Goal: Task Accomplishment & Management: Manage account settings

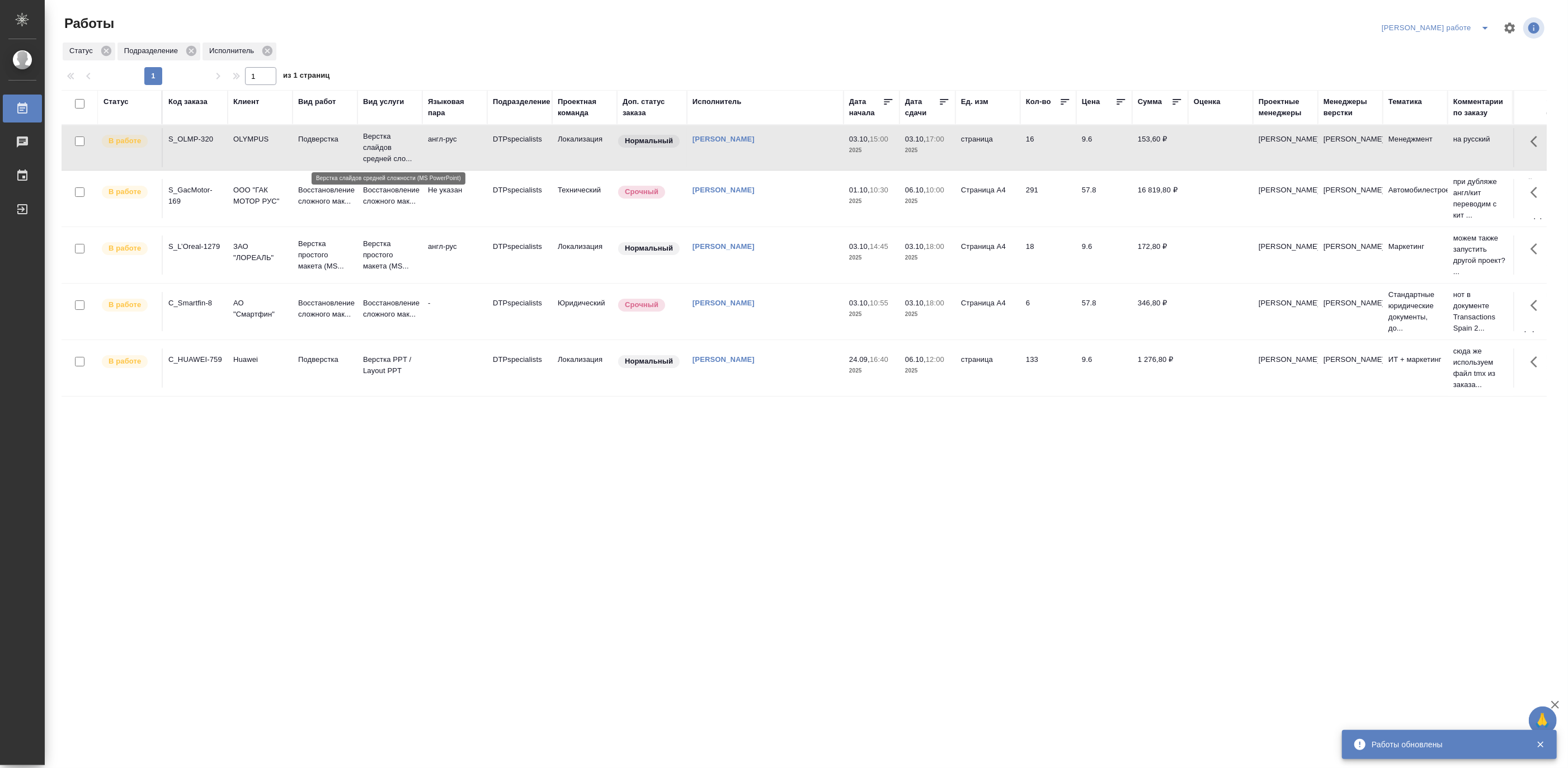
click at [401, 149] on p "Верстка слайдов средней сло..." at bounding box center [390, 148] width 54 height 34
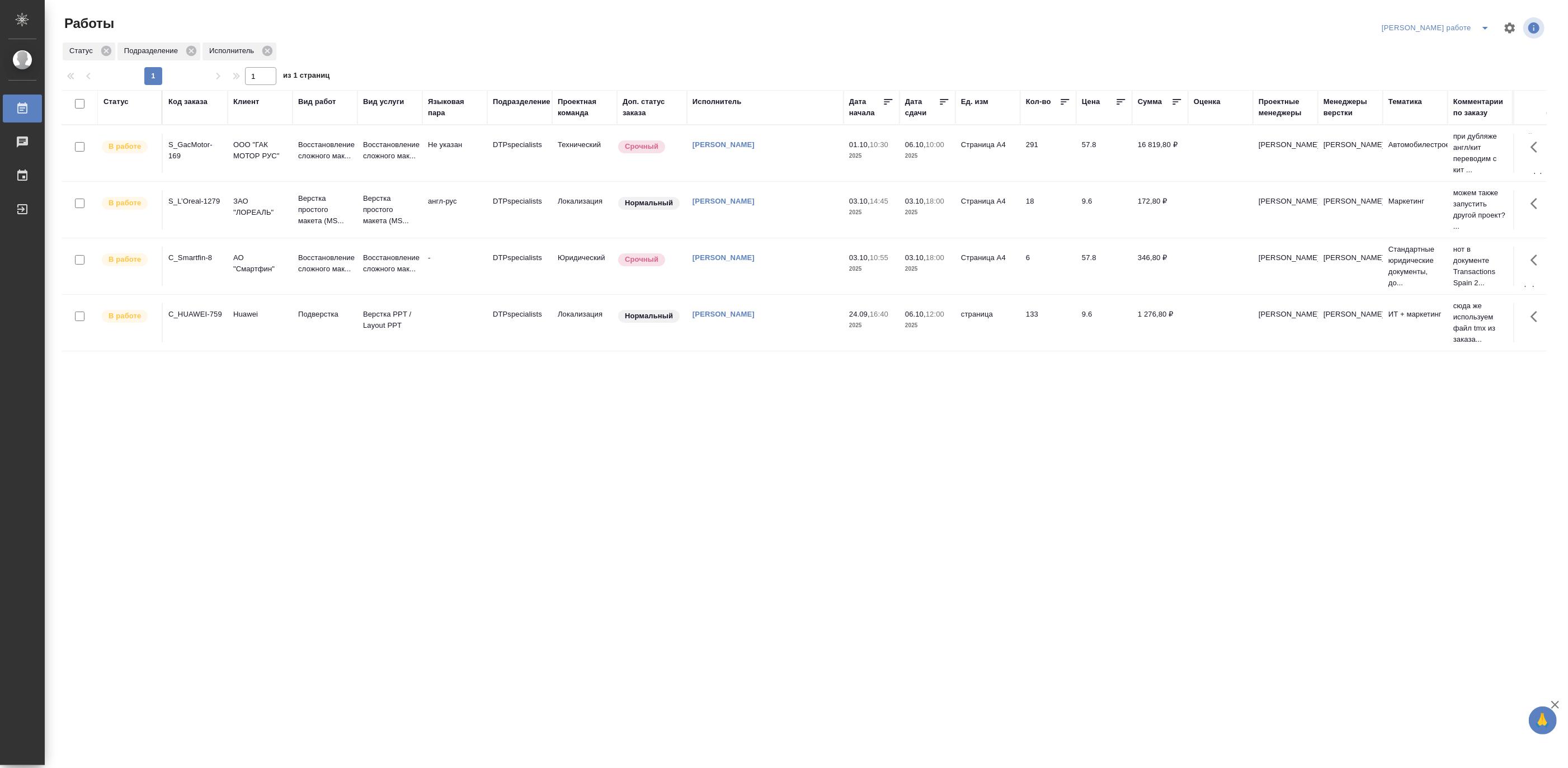
click at [1479, 21] on icon "split button" at bounding box center [1485, 28] width 14 height 14
click at [1426, 82] on li "Ждемс" at bounding box center [1445, 86] width 101 height 18
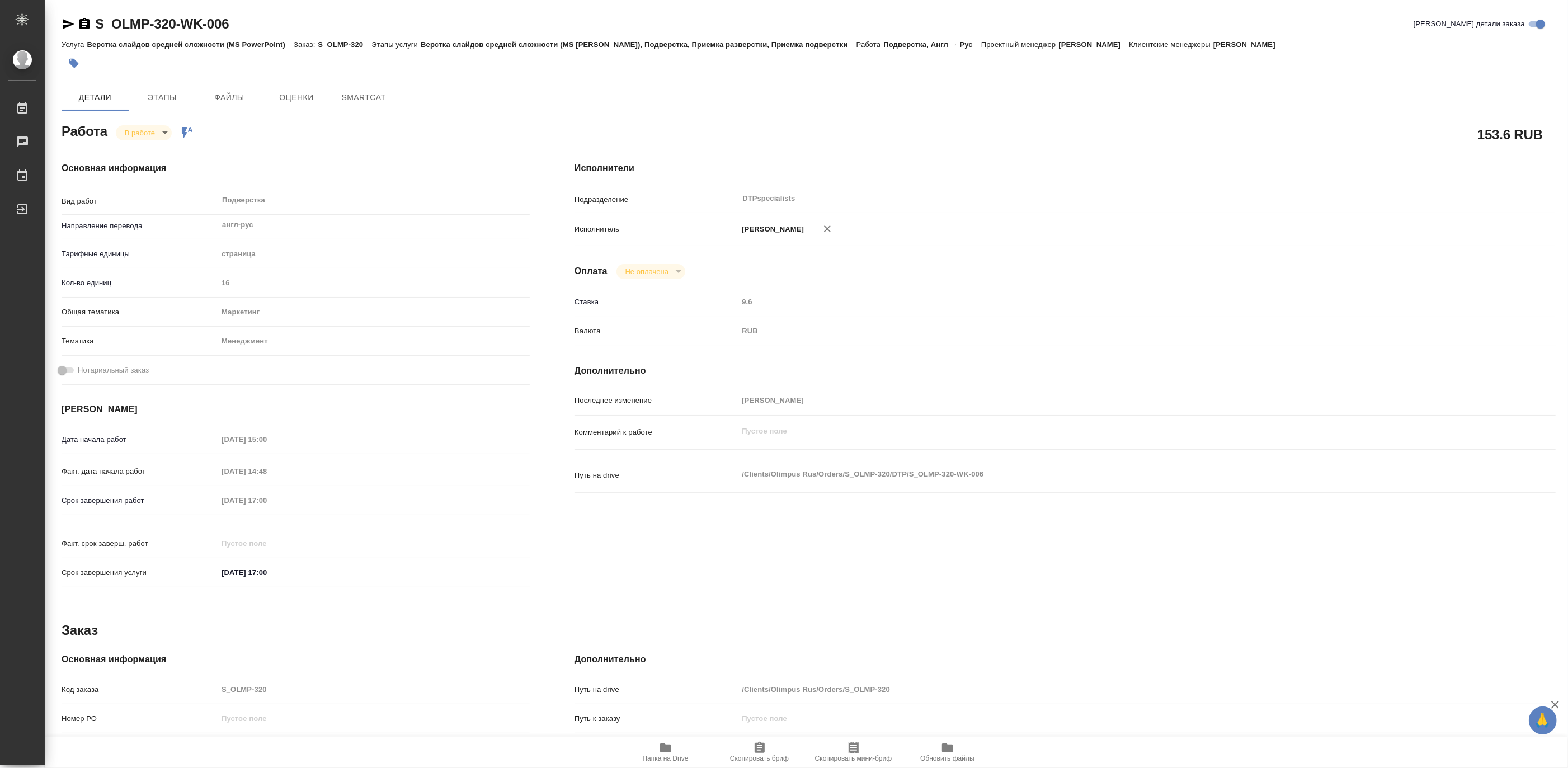
type textarea "x"
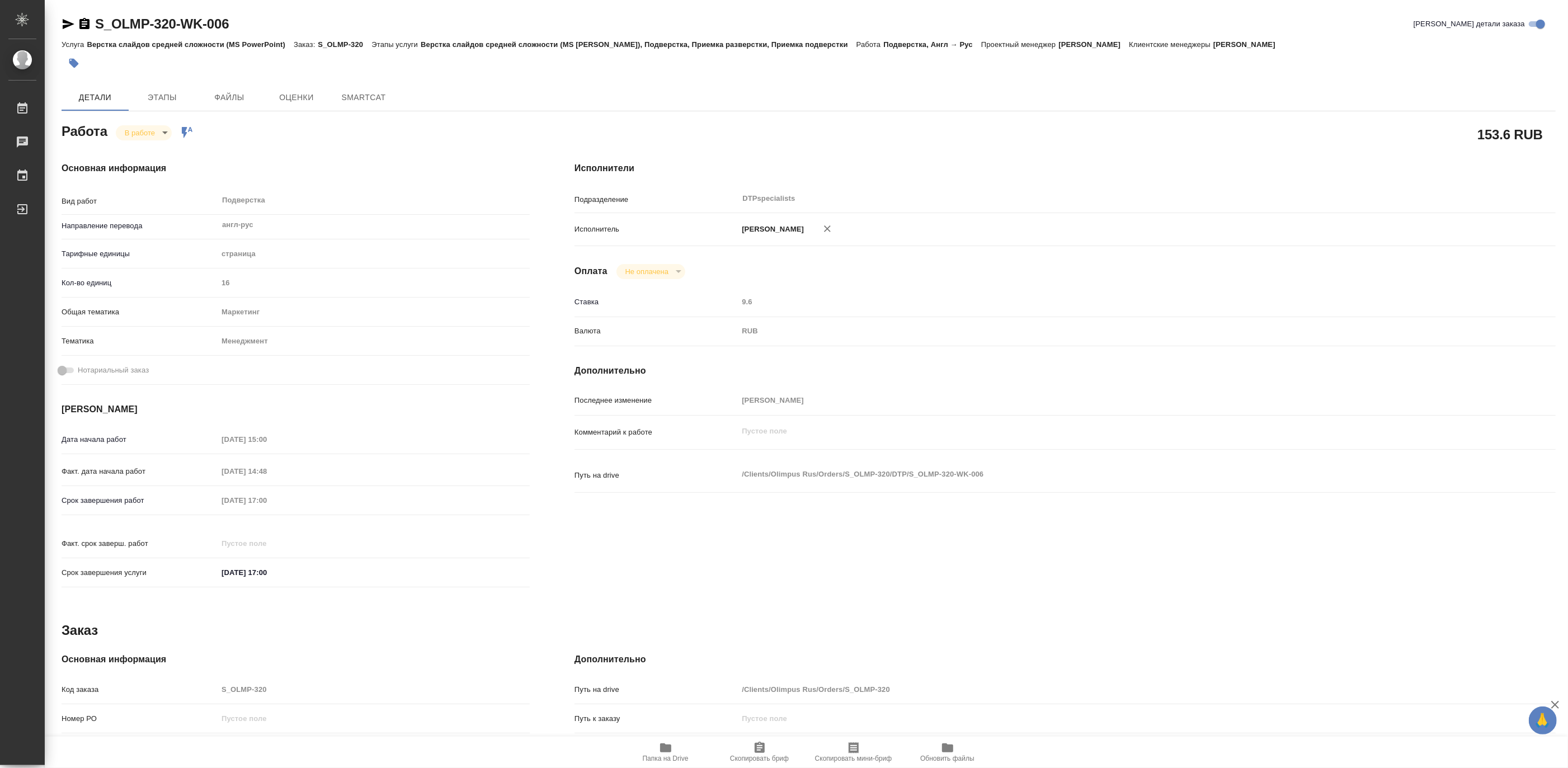
type textarea "x"
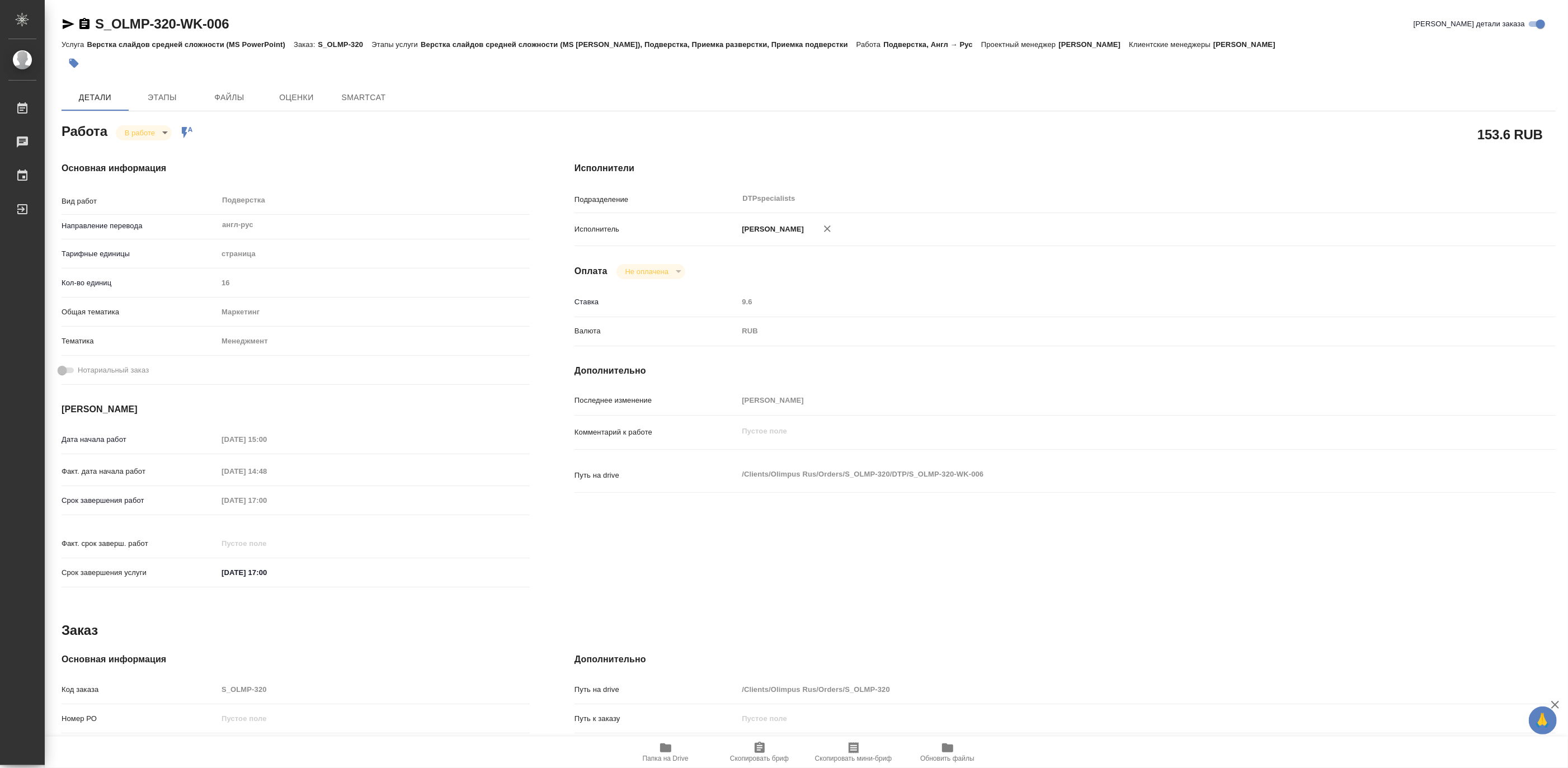
type textarea "x"
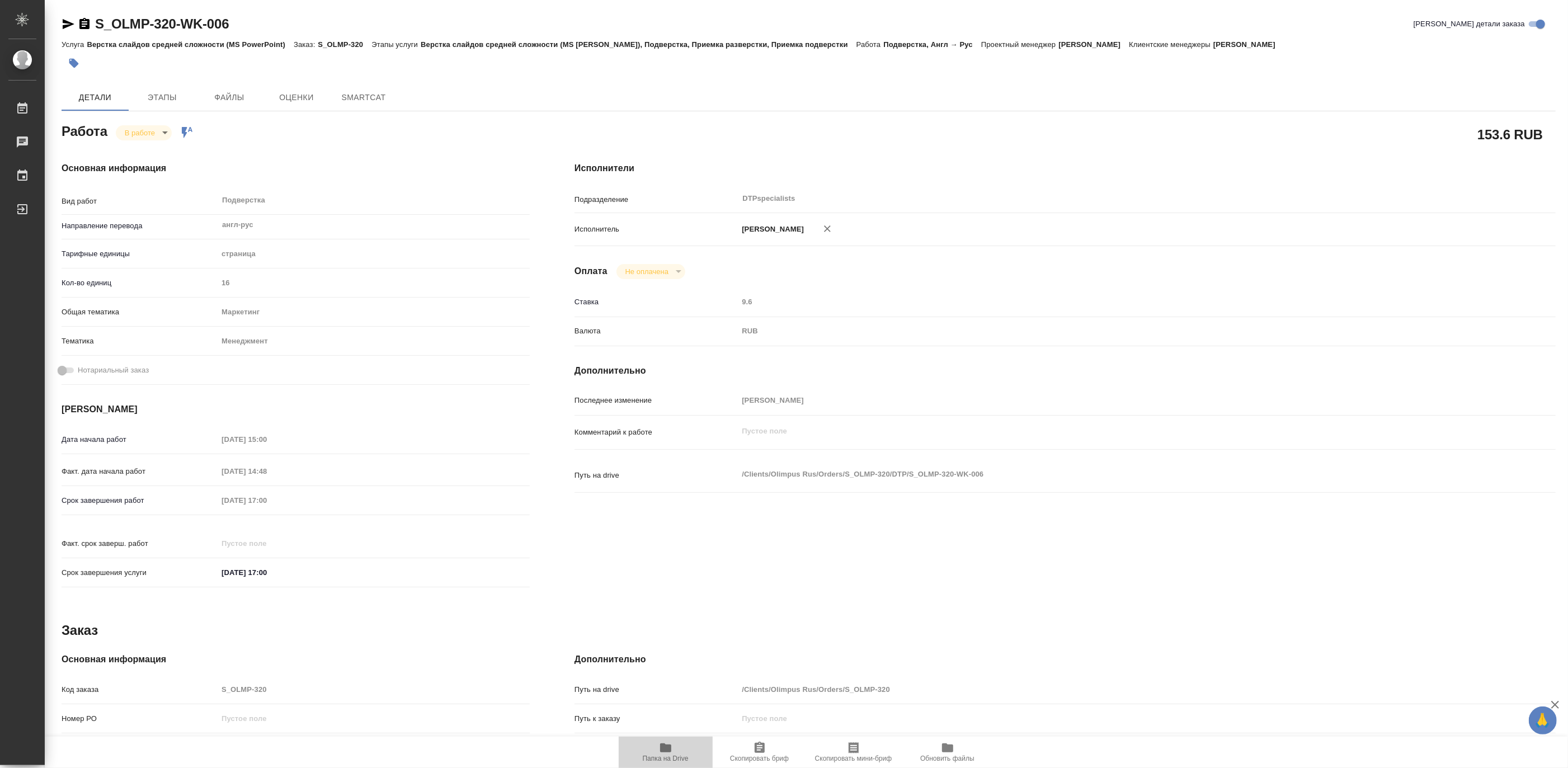
click at [666, 749] on icon "button" at bounding box center [665, 748] width 11 height 9
type textarea "x"
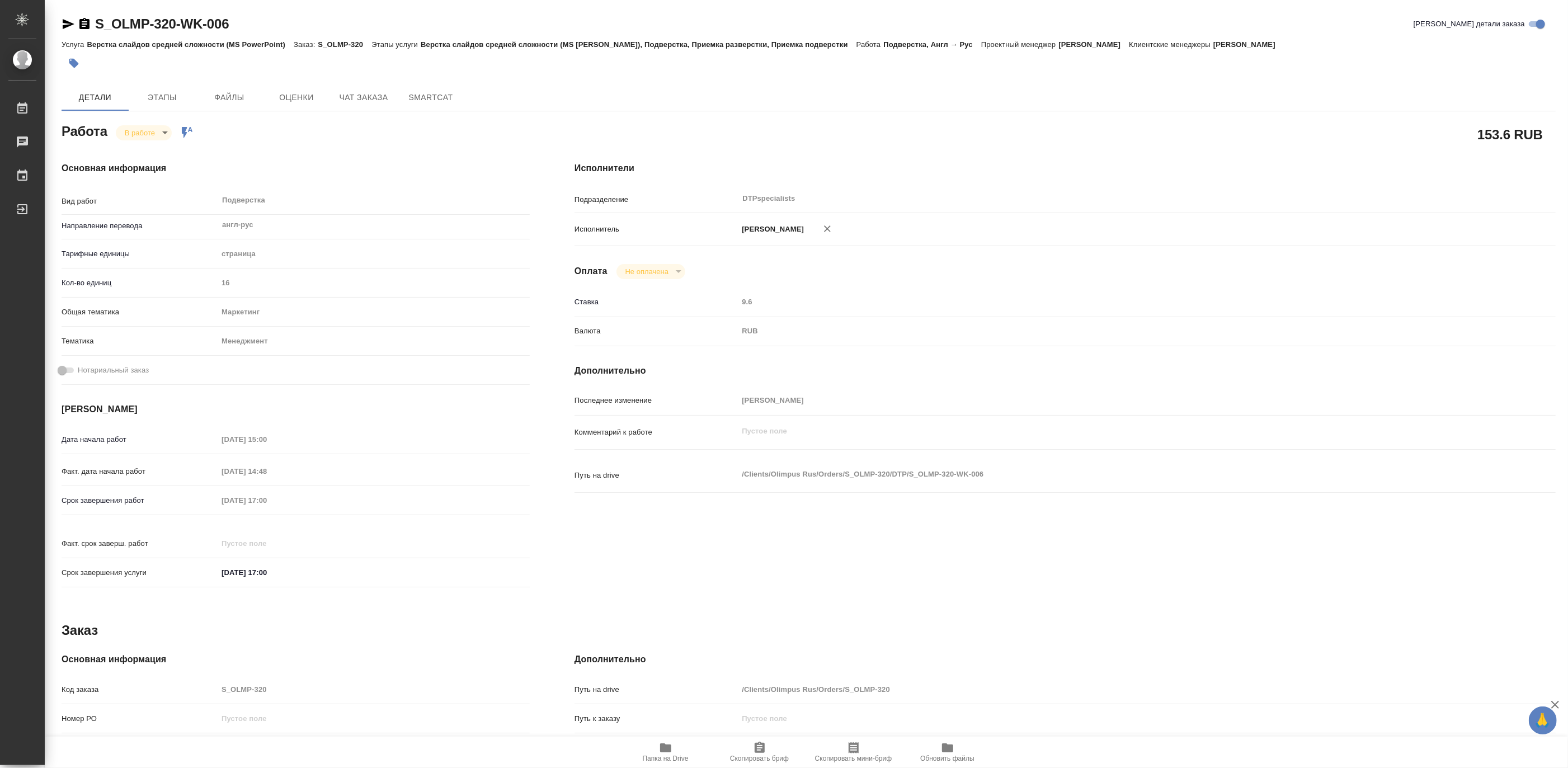
type textarea "x"
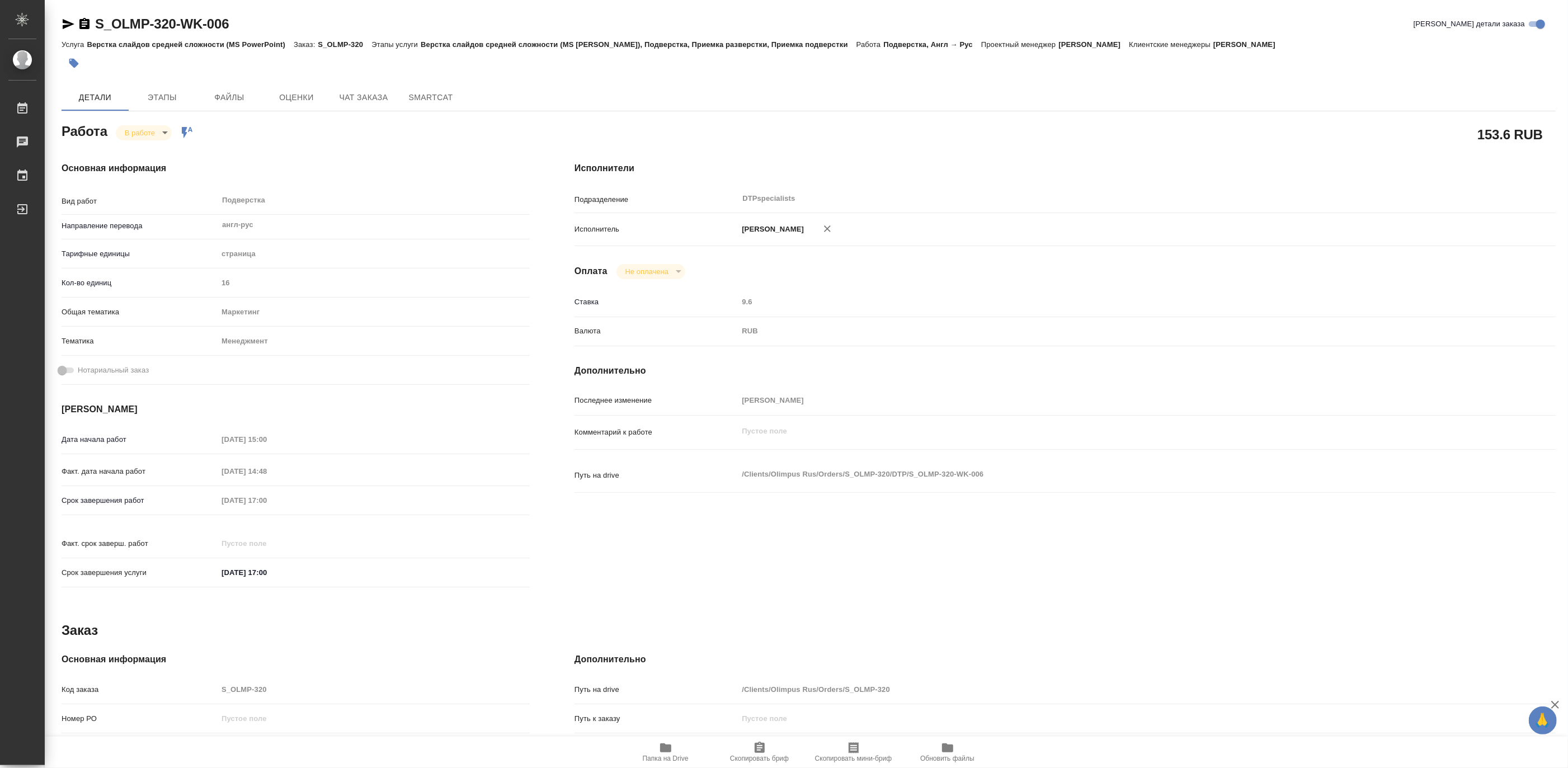
type textarea "x"
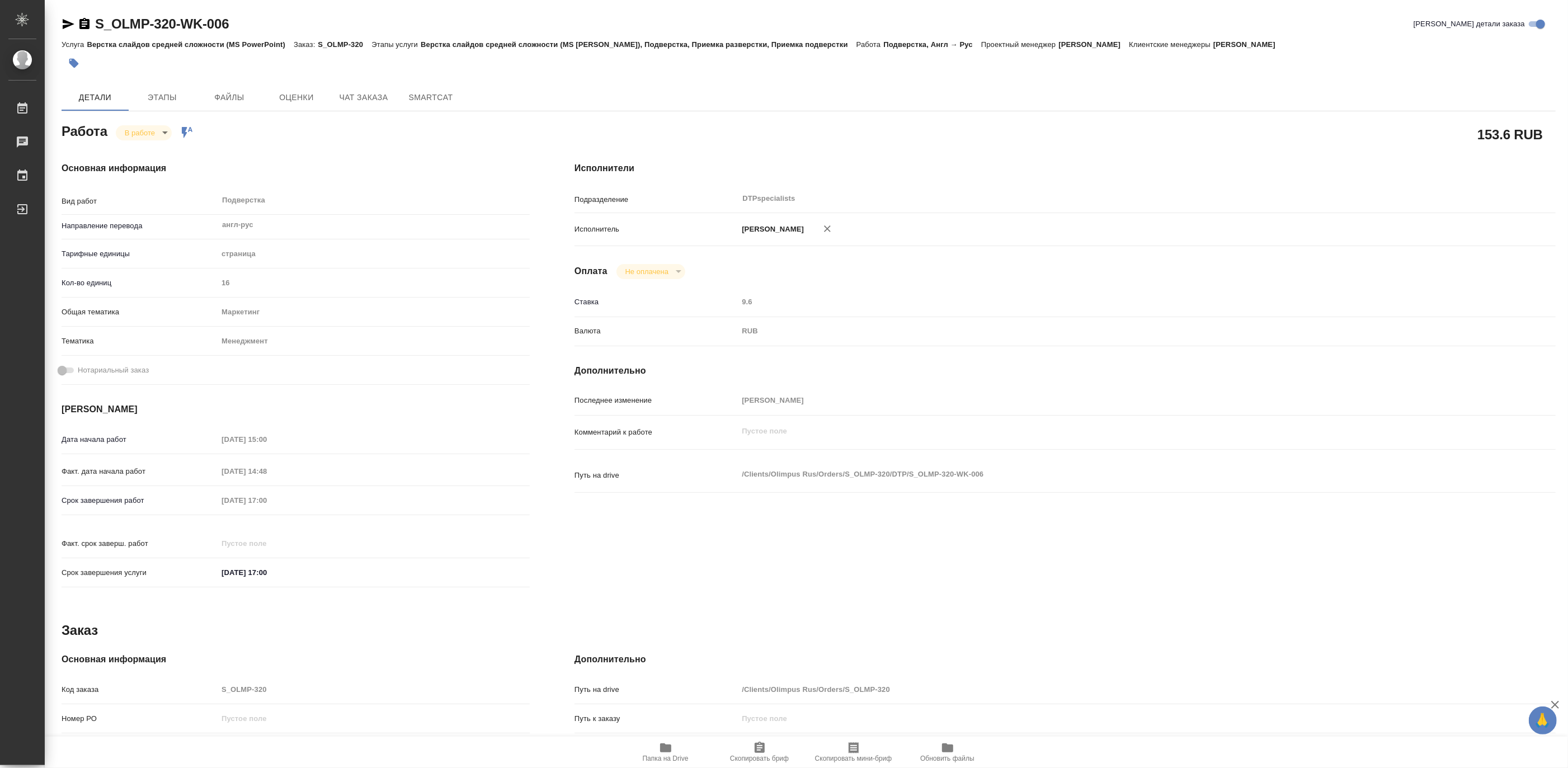
type textarea "x"
click at [131, 135] on body "🙏 .cls-1 fill:#fff; AWATERA Matveeva Maria Работы 0 Чаты График Выйти S_OLMP-32…" at bounding box center [784, 384] width 1568 height 768
click at [129, 152] on button "Выполнен" at bounding box center [144, 151] width 41 height 12
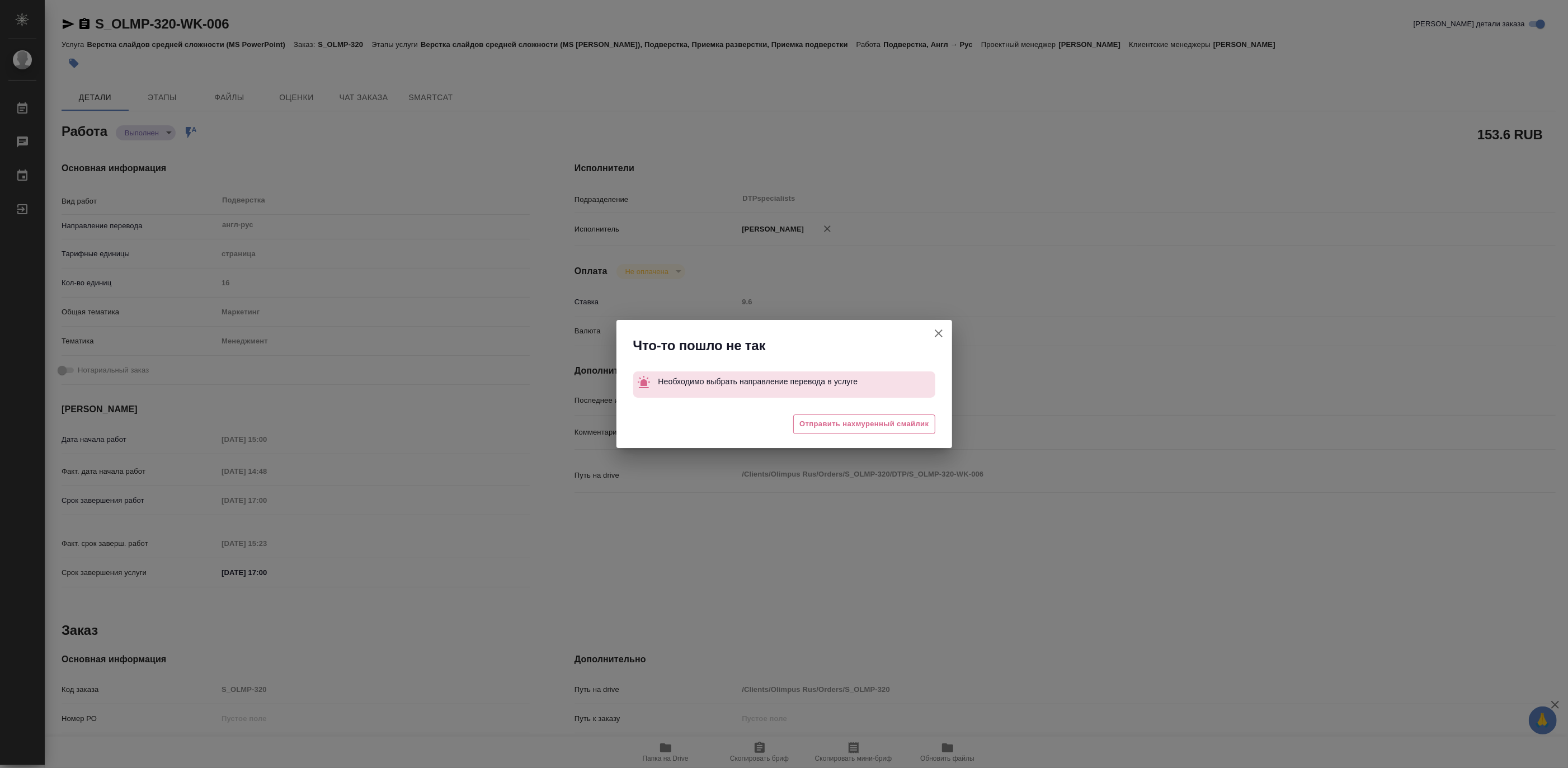
type textarea "x"
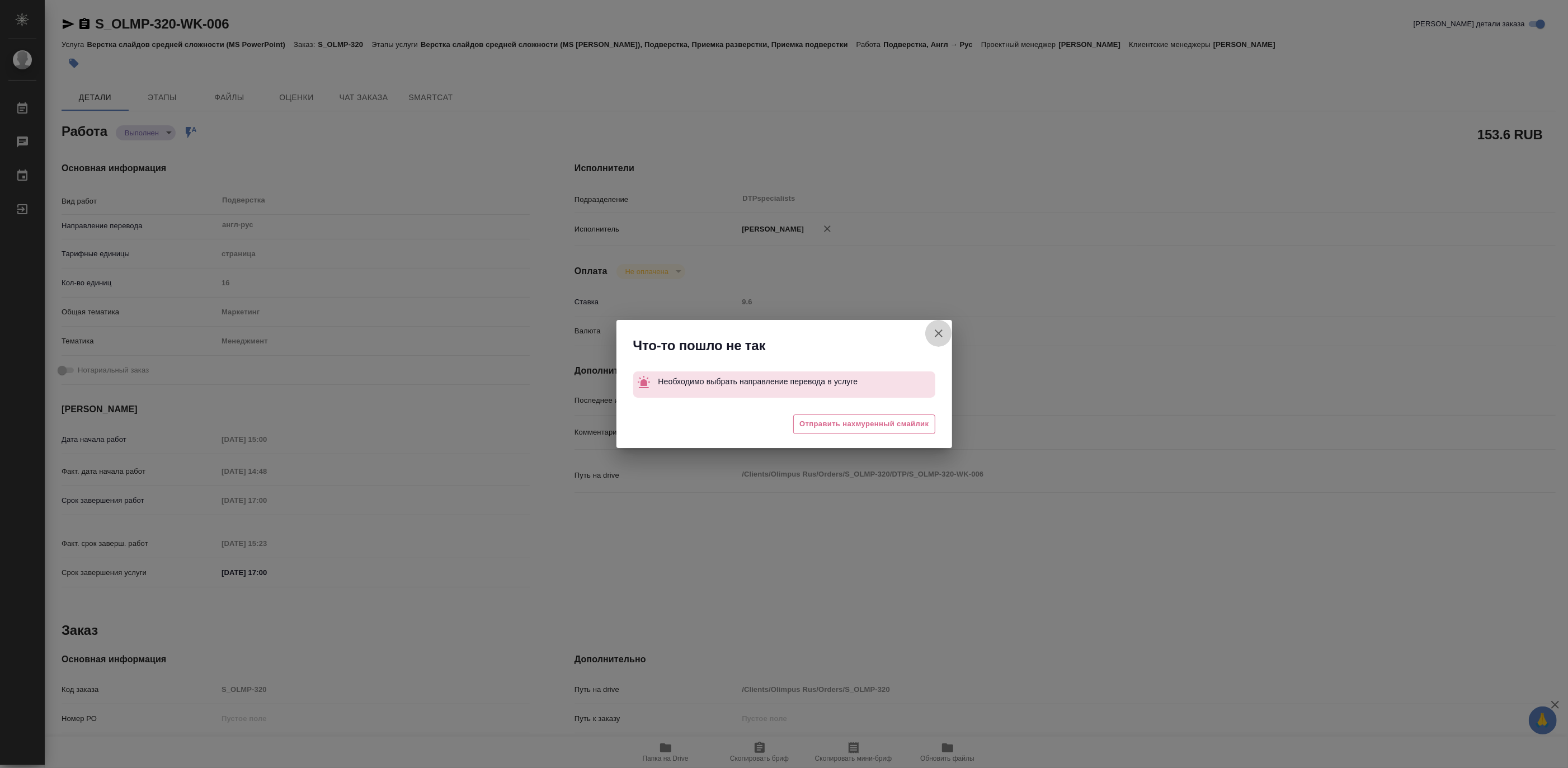
click at [934, 333] on icon "button" at bounding box center [938, 333] width 14 height 14
type textarea "x"
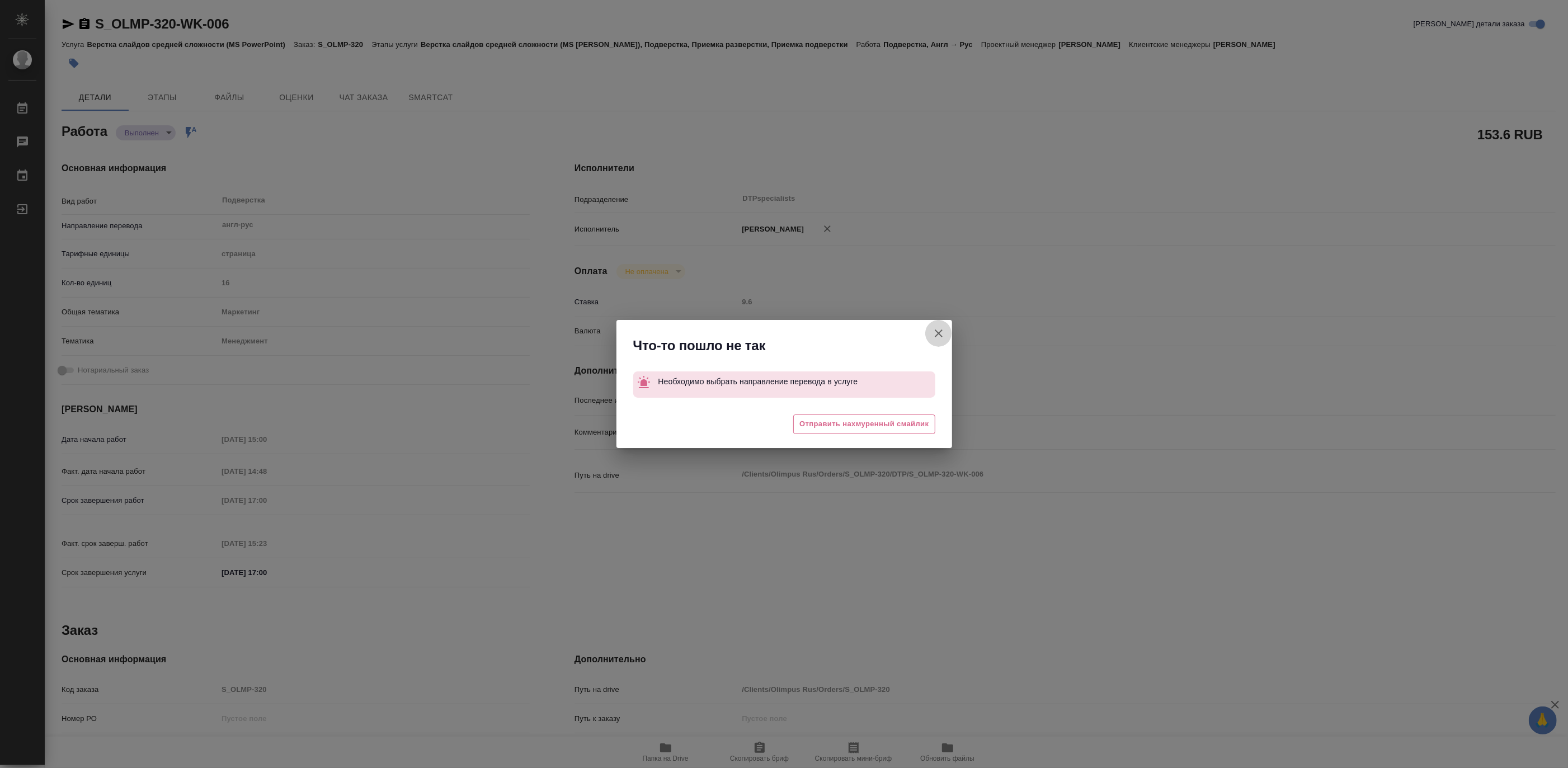
type textarea "x"
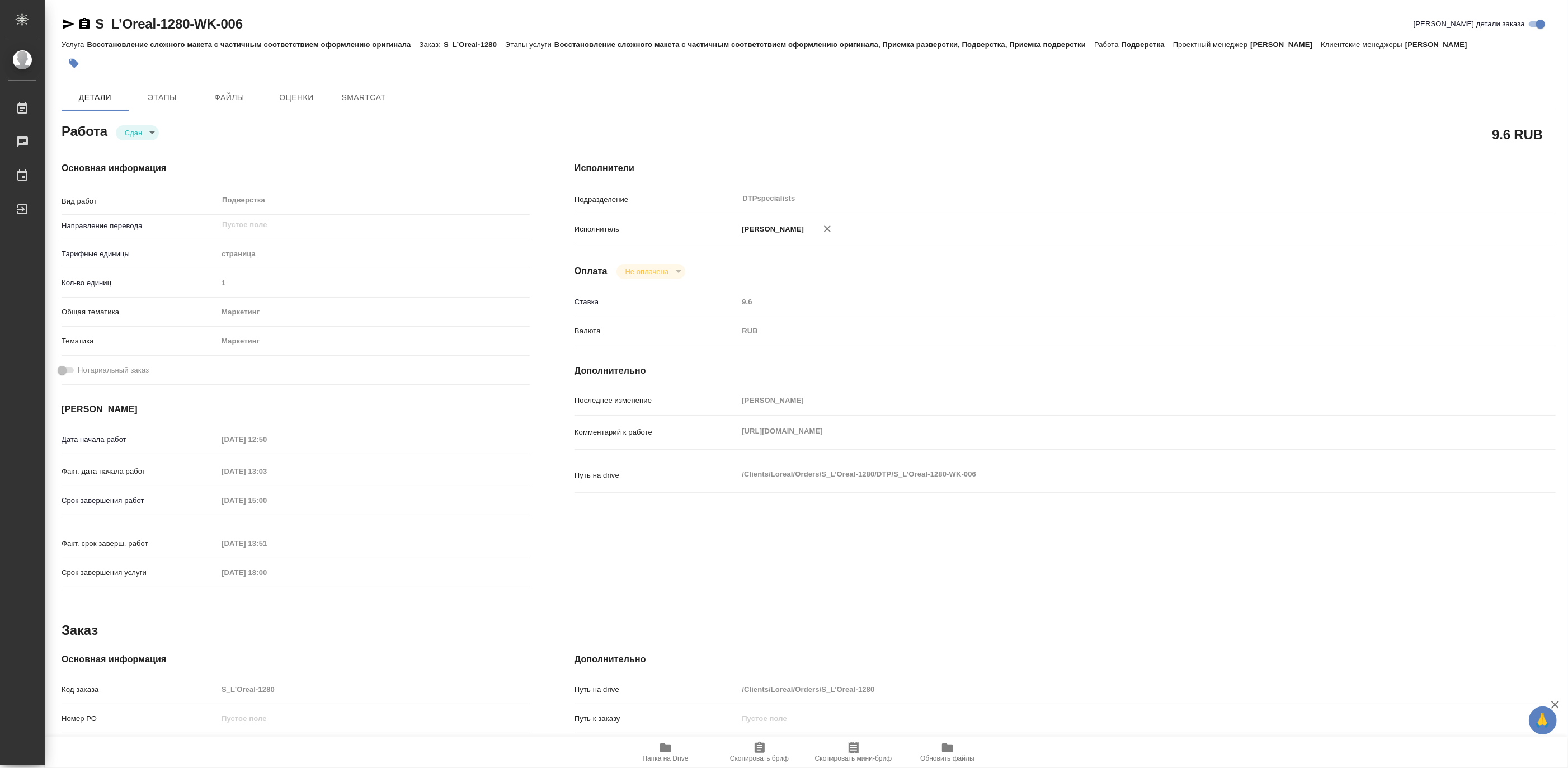
type textarea "x"
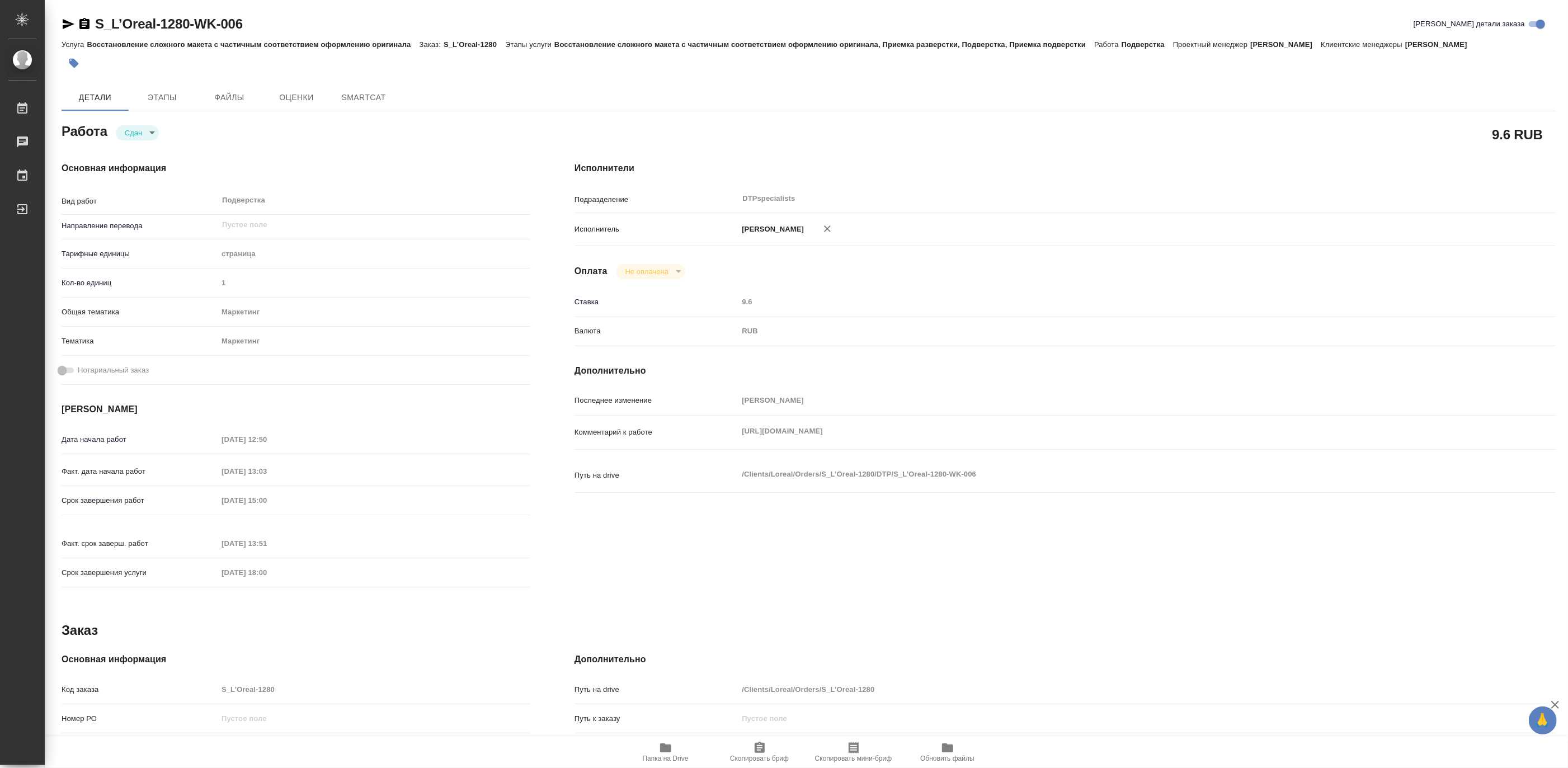
type textarea "x"
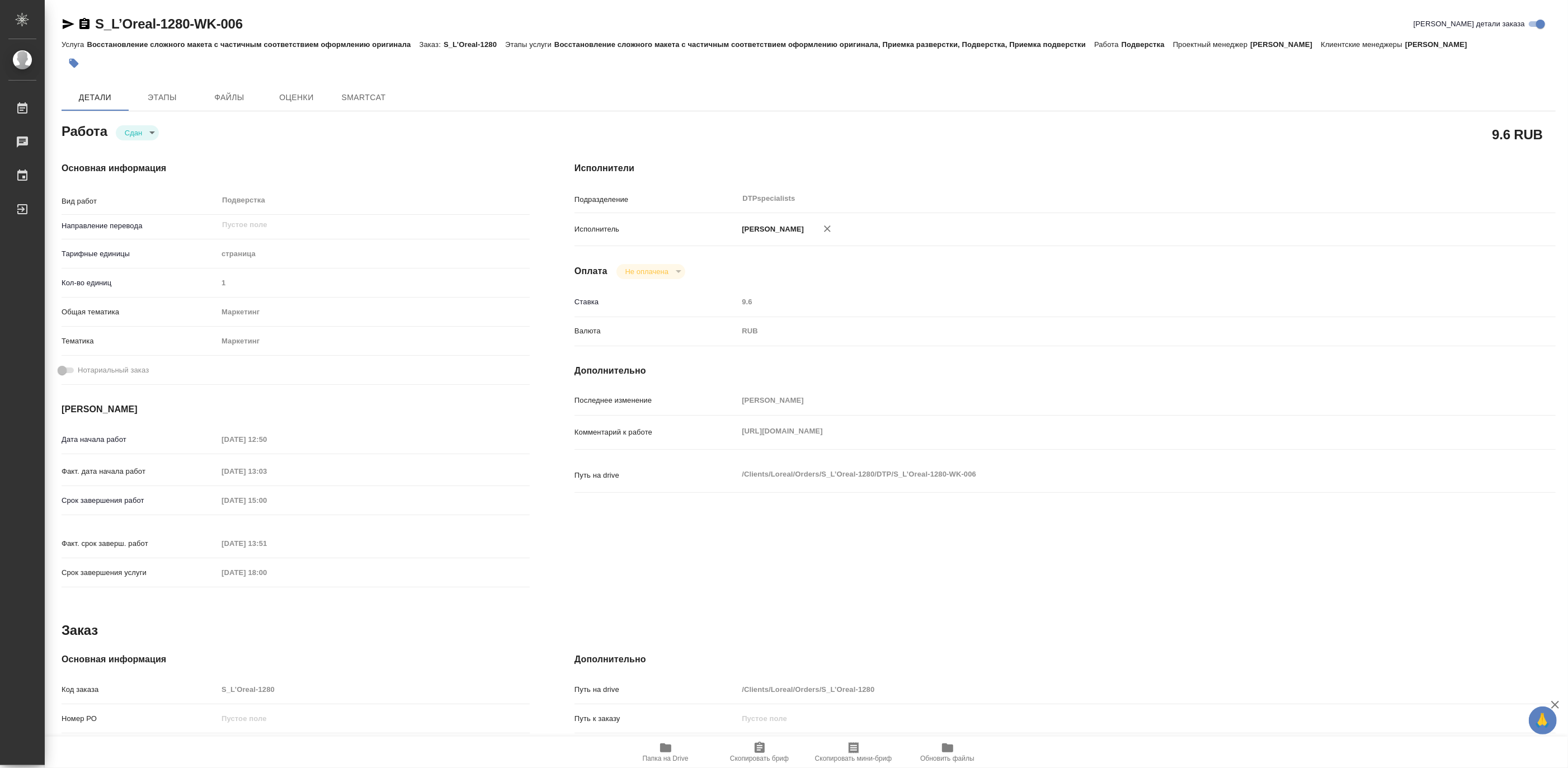
type textarea "x"
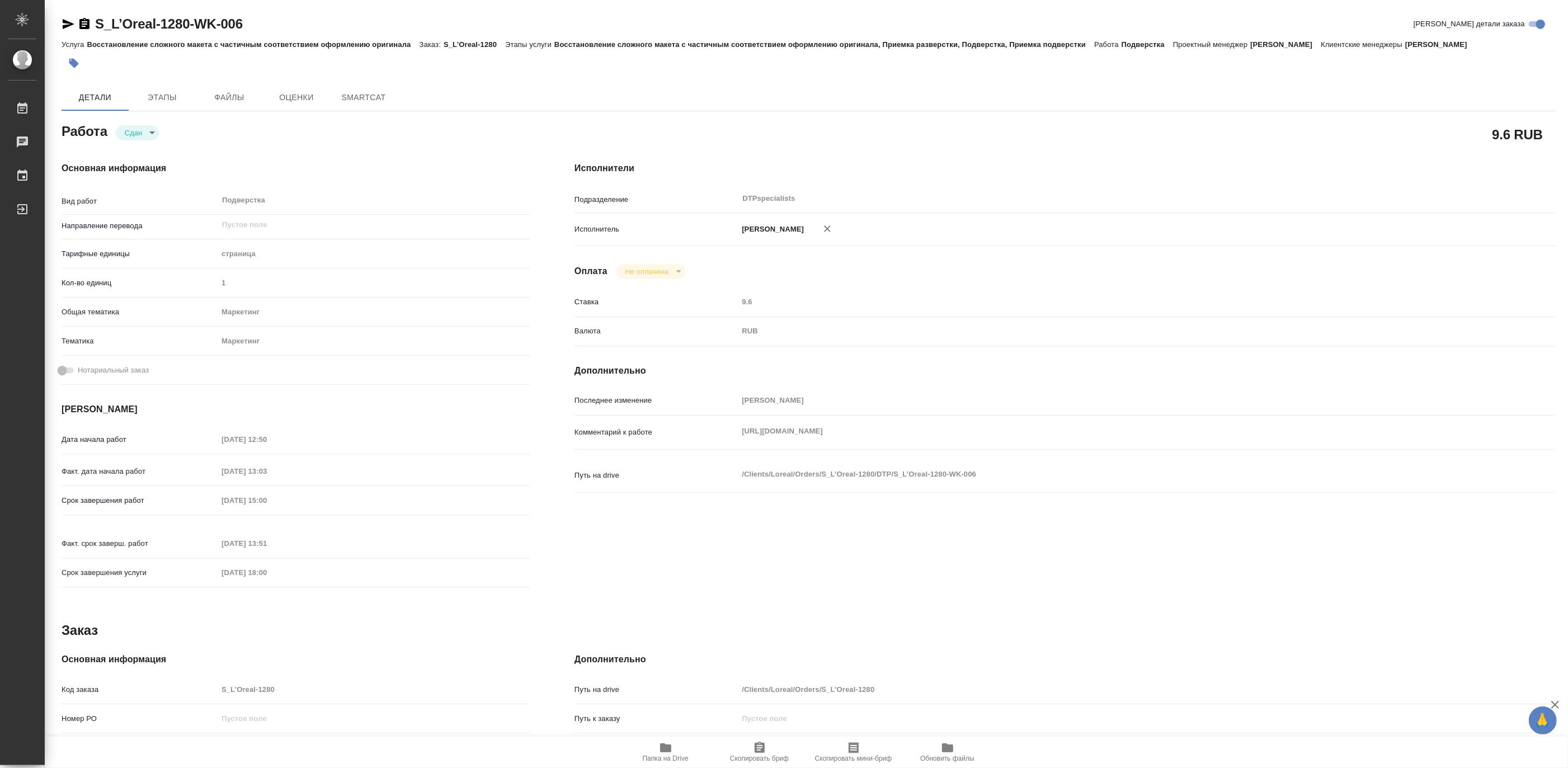
type textarea "x"
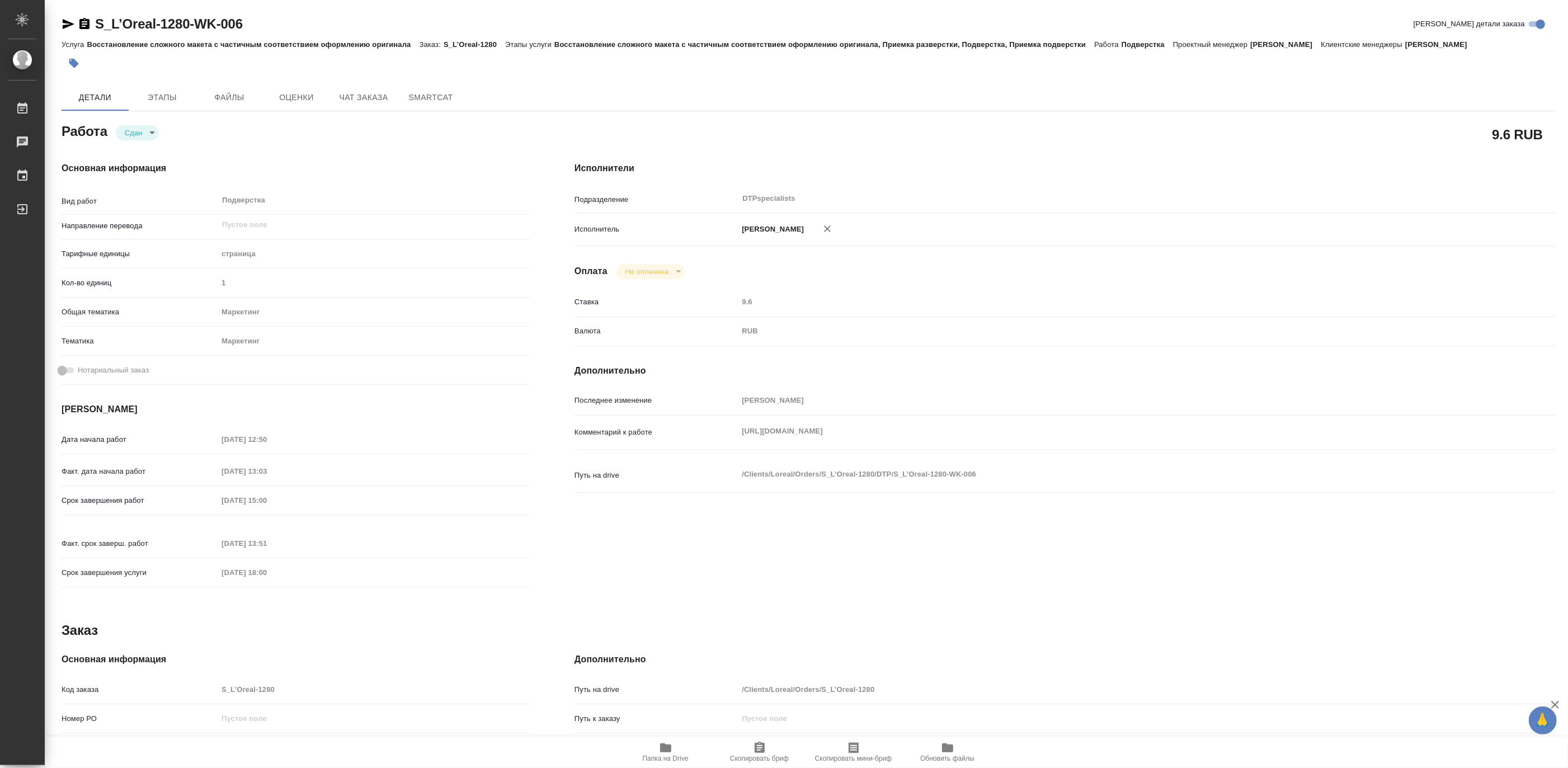
click at [664, 758] on span "Папка на Drive" at bounding box center [666, 758] width 46 height 8
type textarea "x"
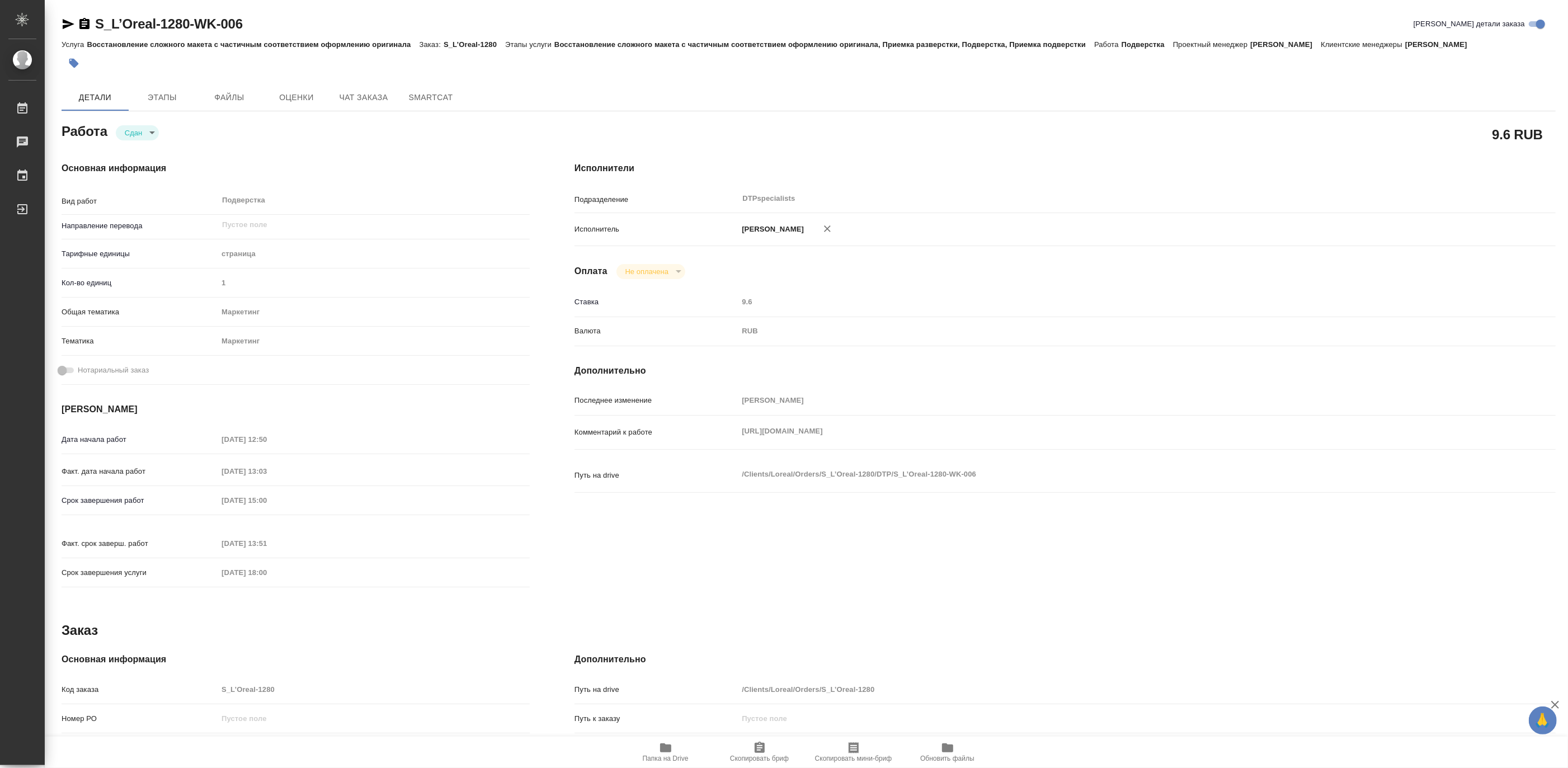
type textarea "x"
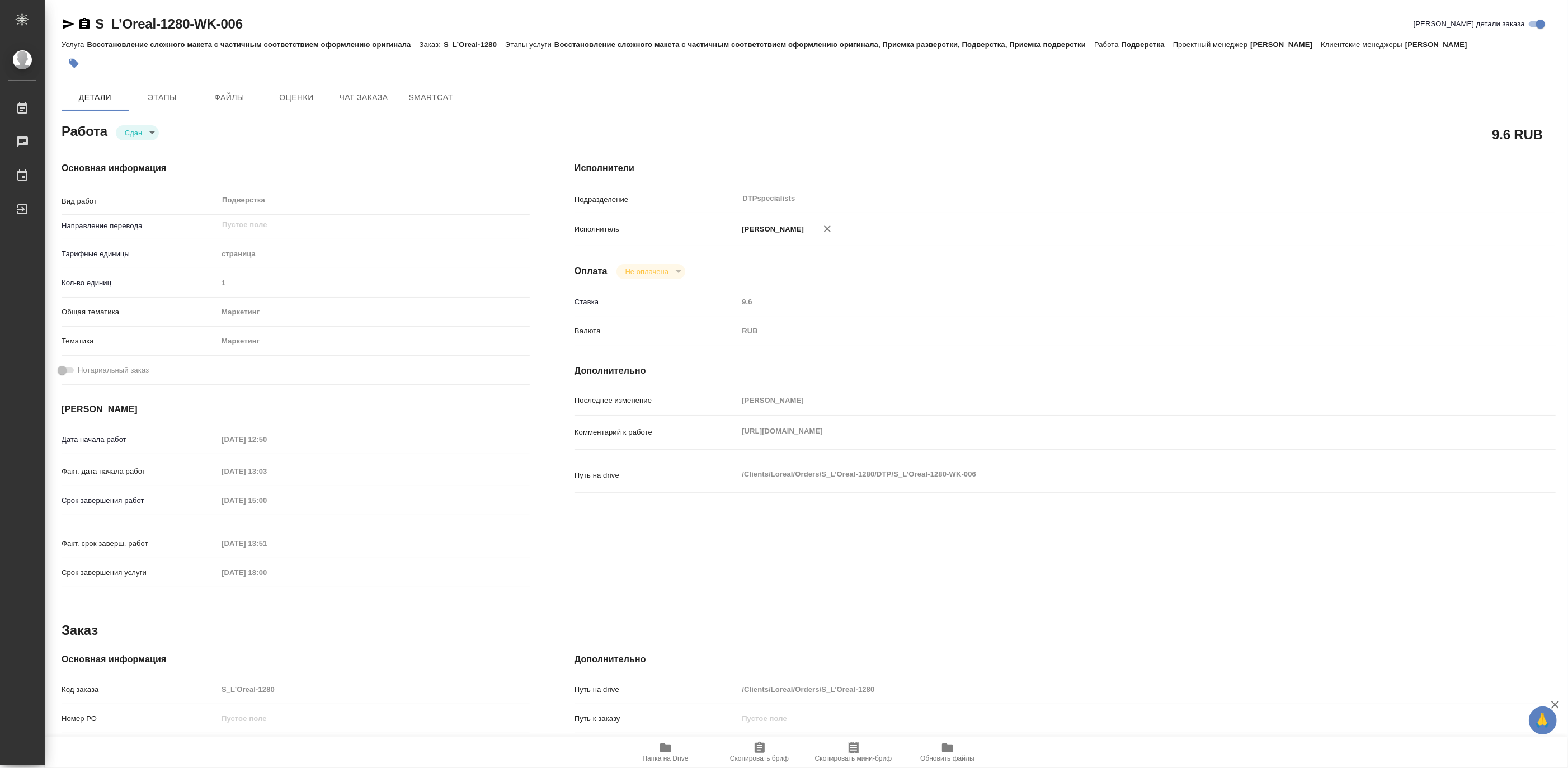
type textarea "x"
